Goal: Information Seeking & Learning: Find specific fact

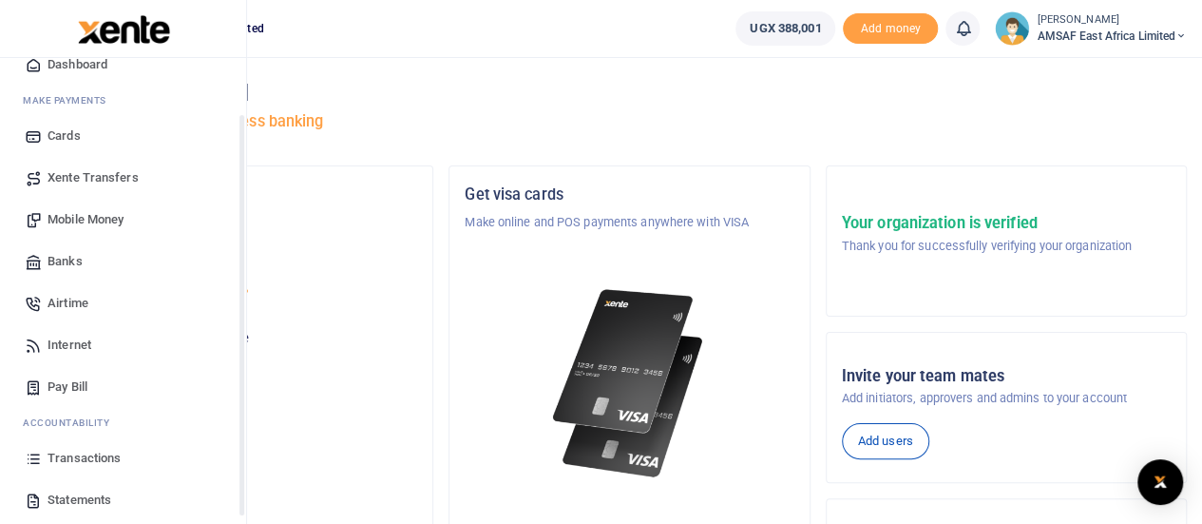
scroll to position [95, 0]
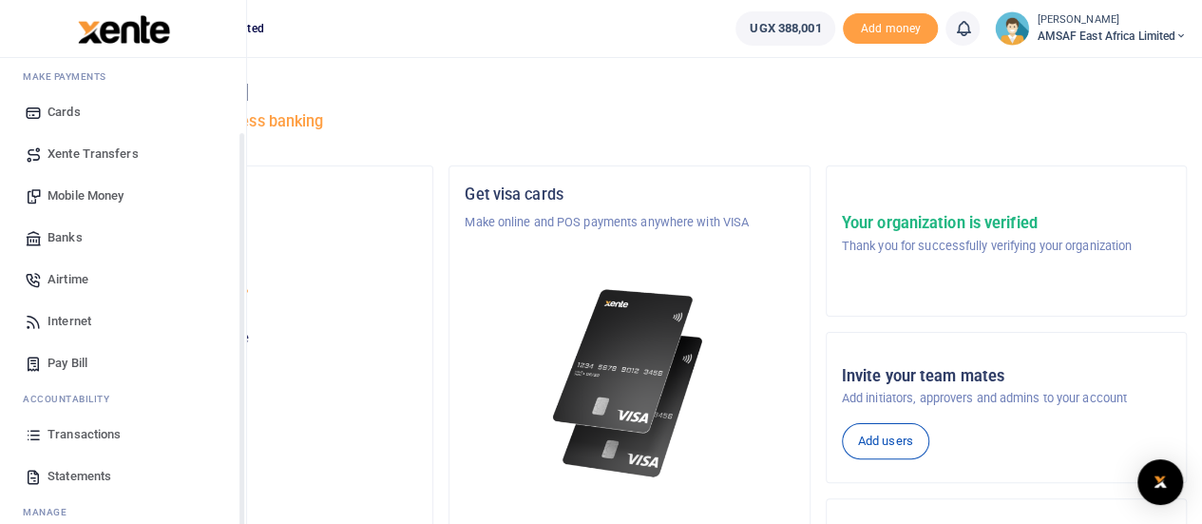
click at [106, 432] on span "Transactions" at bounding box center [84, 434] width 73 height 19
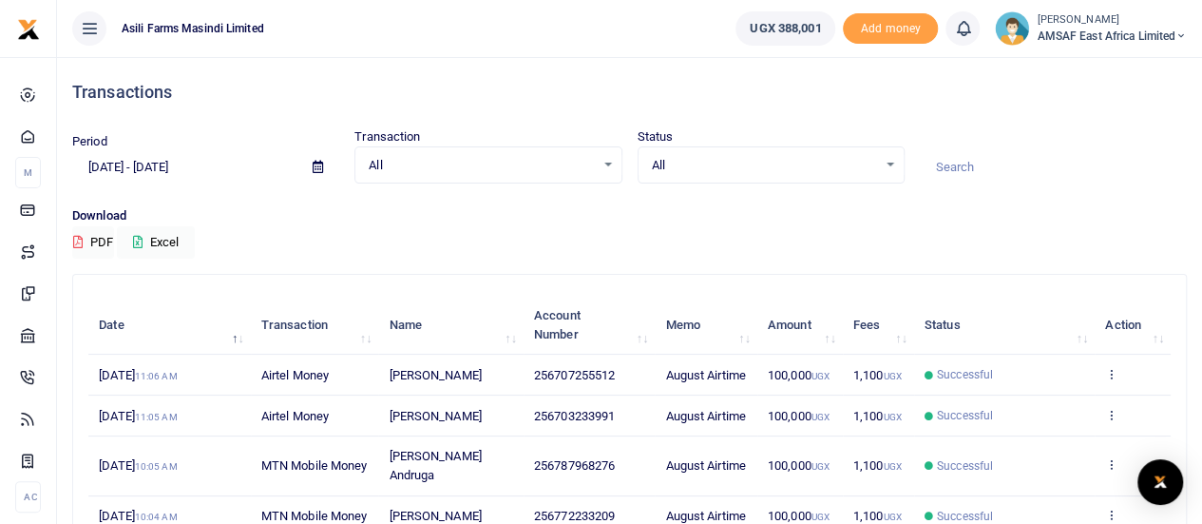
click at [973, 164] on input at bounding box center [1053, 167] width 267 height 32
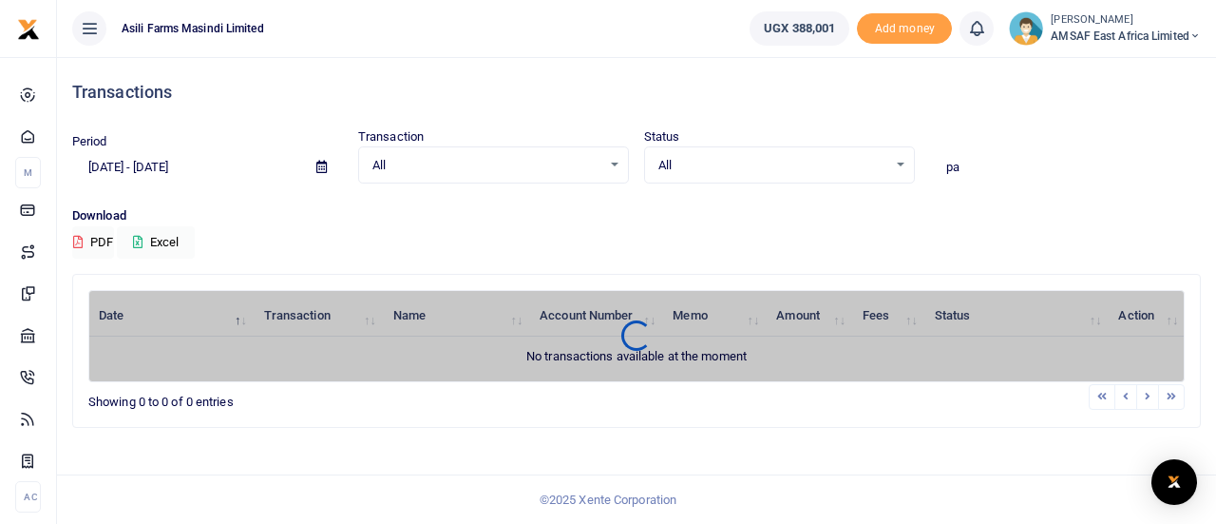
type input "p"
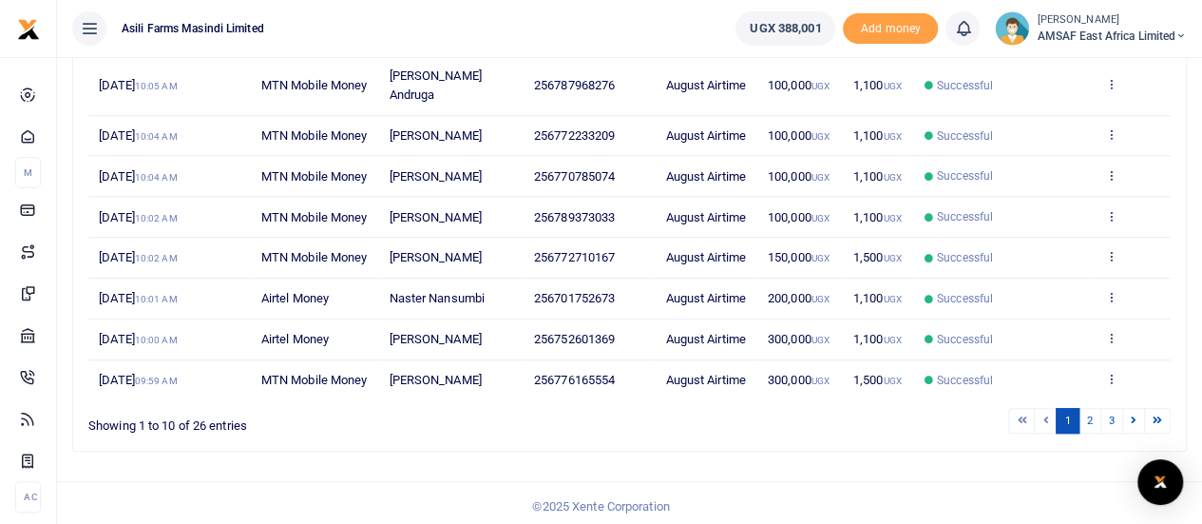
scroll to position [548, 0]
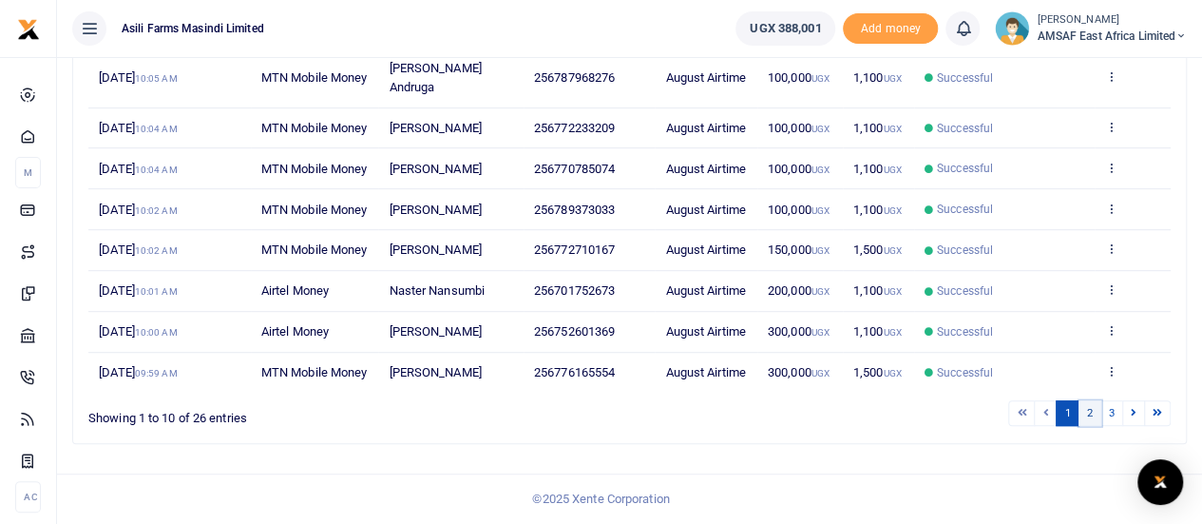
click at [1093, 413] on link "2" at bounding box center [1089, 413] width 23 height 26
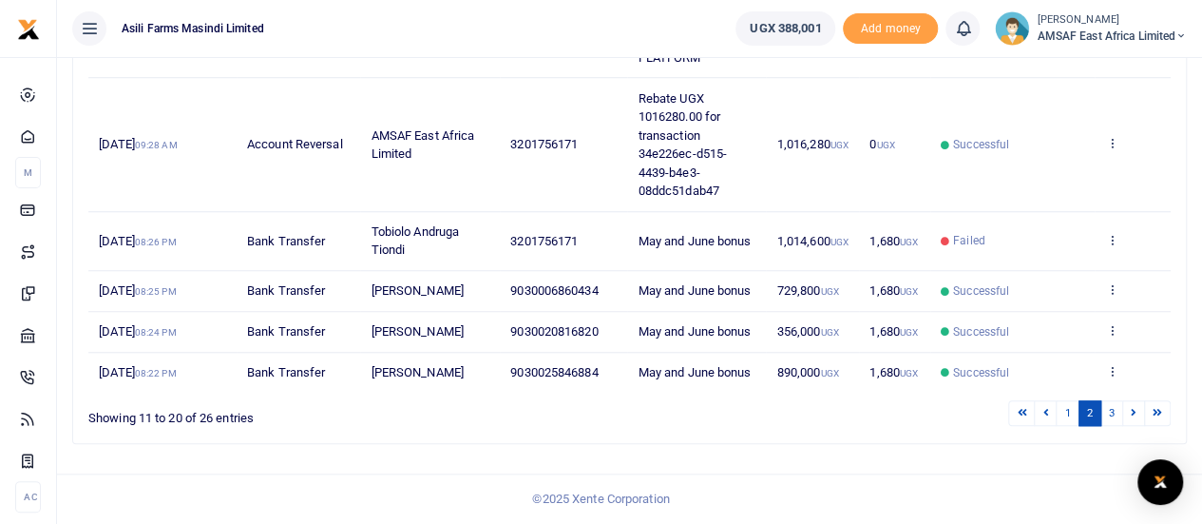
scroll to position [789, 0]
click at [1116, 413] on link "3" at bounding box center [1111, 413] width 23 height 26
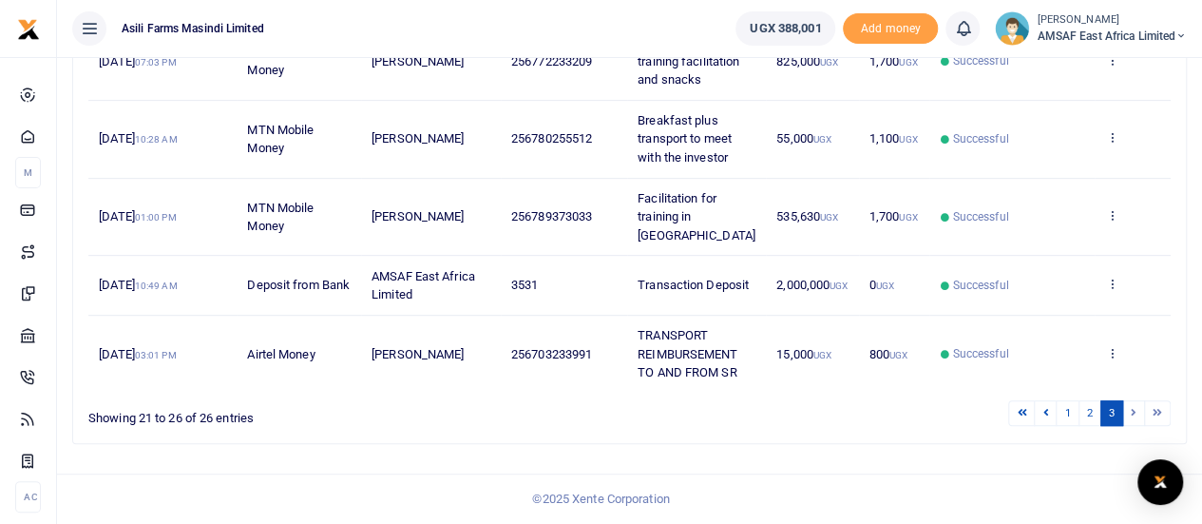
scroll to position [405, 0]
copy span "535,630"
drag, startPoint x: 769, startPoint y: 219, endPoint x: 811, endPoint y: 219, distance: 41.8
click at [811, 219] on span "535,630 UGX" at bounding box center [807, 216] width 62 height 14
